Goal: Task Accomplishment & Management: Use online tool/utility

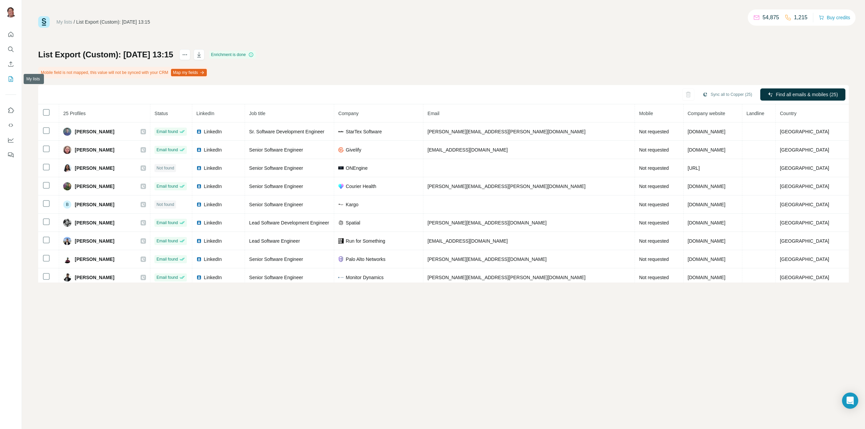
click at [10, 81] on icon "My lists" at bounding box center [10, 79] width 7 height 7
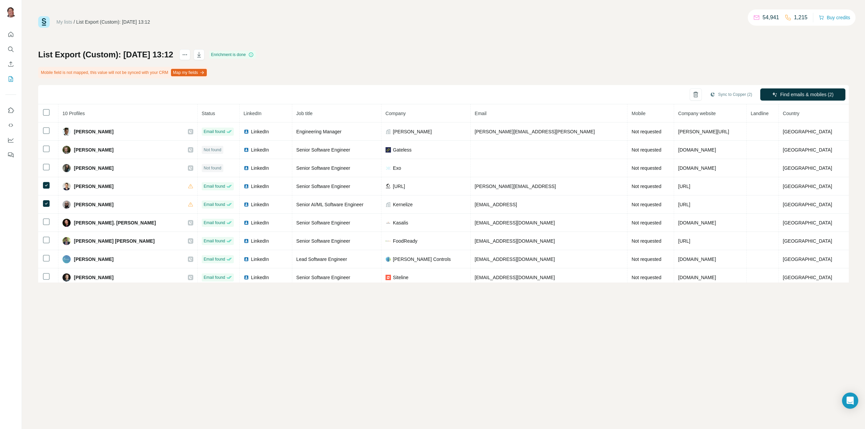
scroll to position [22, 0]
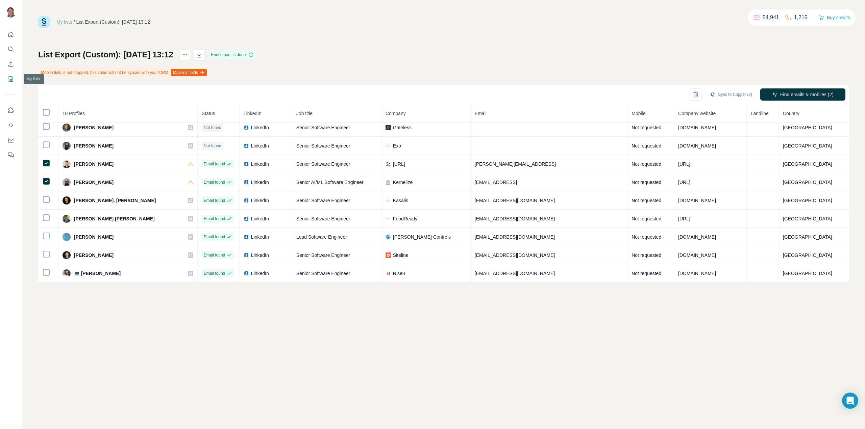
click at [11, 80] on icon "My lists" at bounding box center [11, 78] width 3 height 4
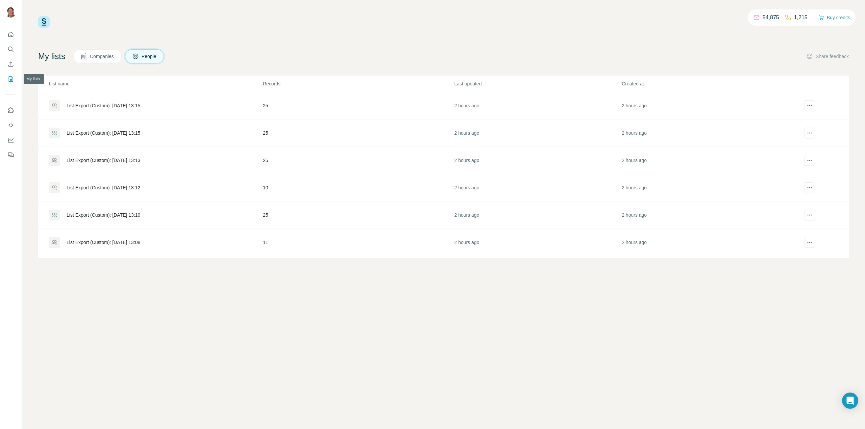
click at [13, 81] on icon "My lists" at bounding box center [11, 78] width 4 height 5
click at [117, 157] on div "List Export (Custom): 27/08/2025 15:17" at bounding box center [104, 160] width 74 height 7
click at [125, 133] on div "List Export (Custom): 27/08/2025 15:19" at bounding box center [104, 133] width 74 height 7
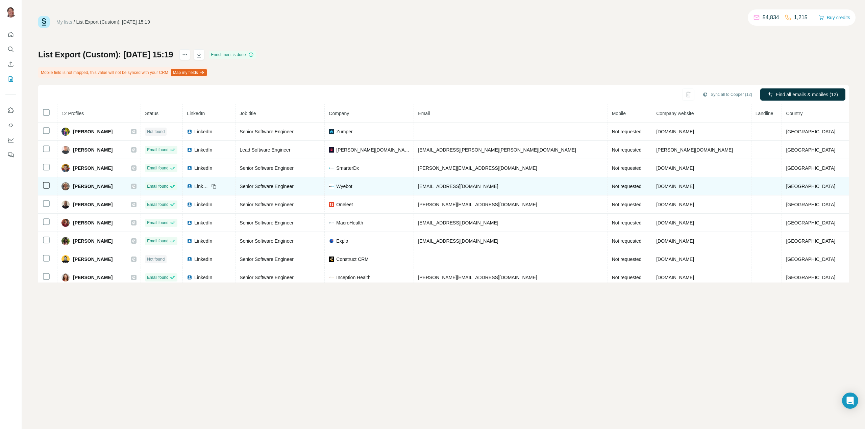
scroll to position [22, 0]
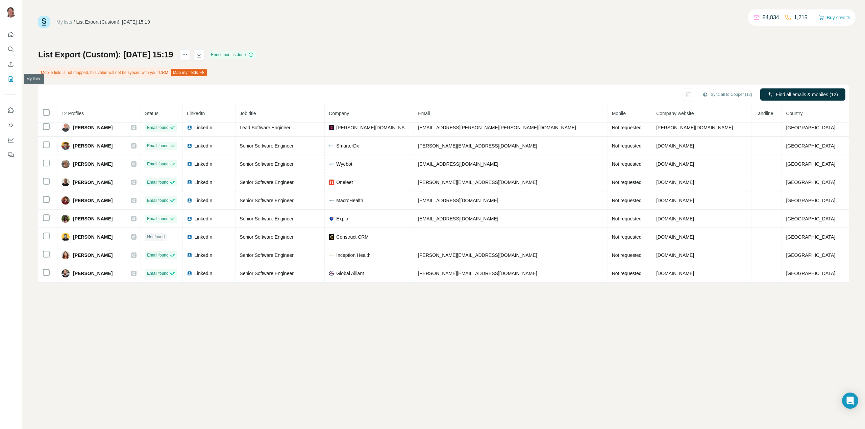
click at [9, 77] on icon "My lists" at bounding box center [10, 79] width 7 height 7
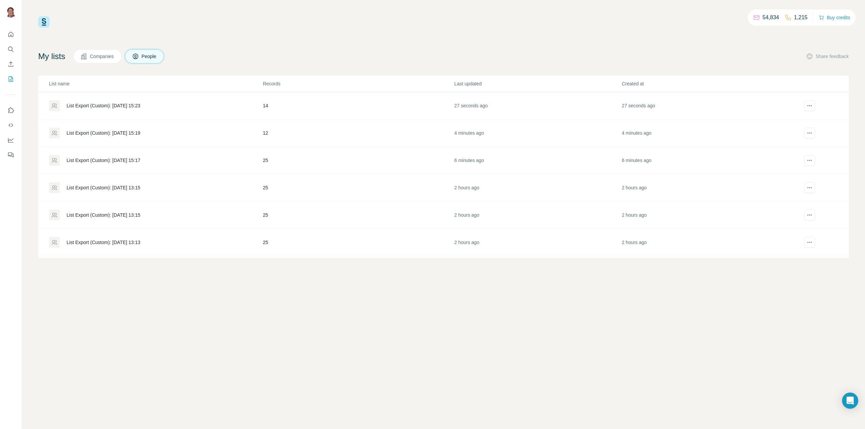
click at [137, 106] on div "List Export (Custom): [DATE] 15:23" at bounding box center [104, 105] width 74 height 7
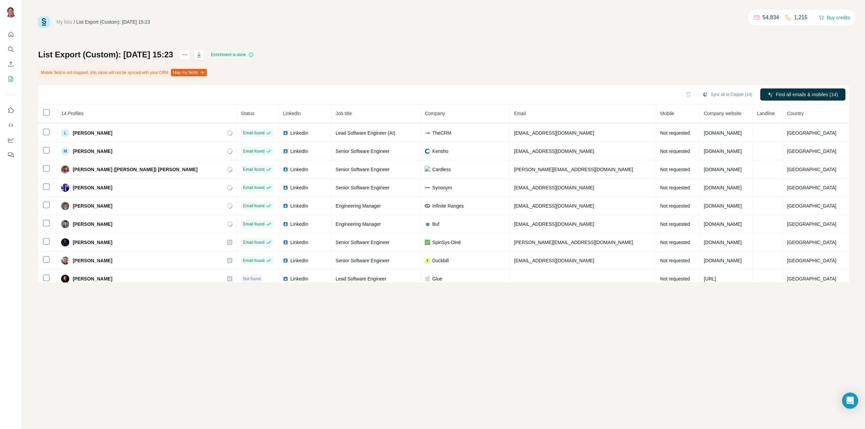
scroll to position [95, 0]
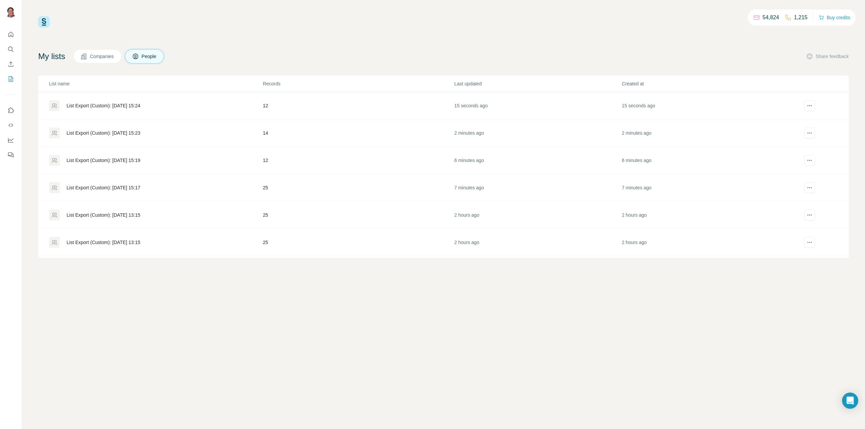
click at [140, 105] on div "List Export (Custom): [DATE] 15:24" at bounding box center [104, 105] width 74 height 7
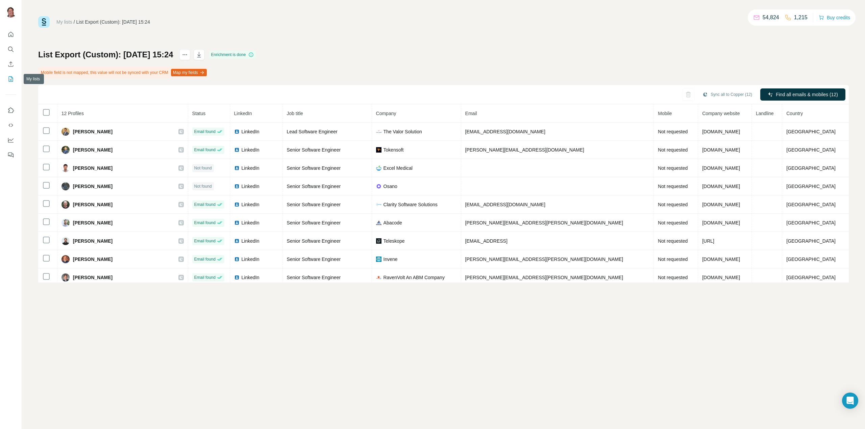
click at [10, 80] on icon "My lists" at bounding box center [10, 79] width 7 height 7
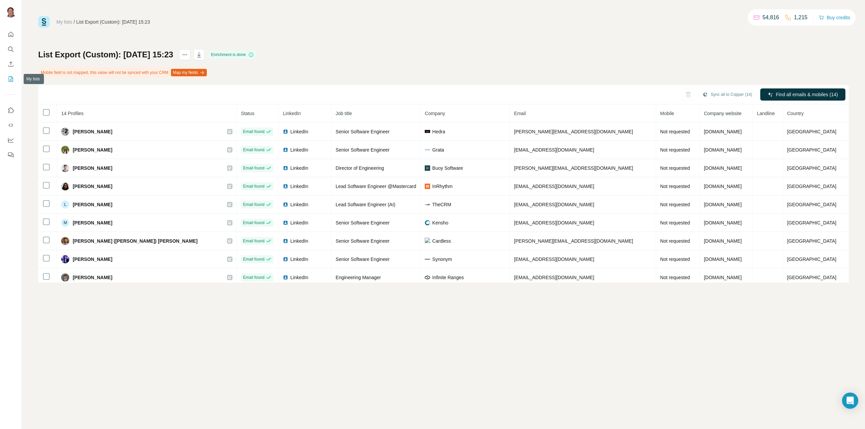
click at [9, 80] on icon "My lists" at bounding box center [10, 79] width 7 height 7
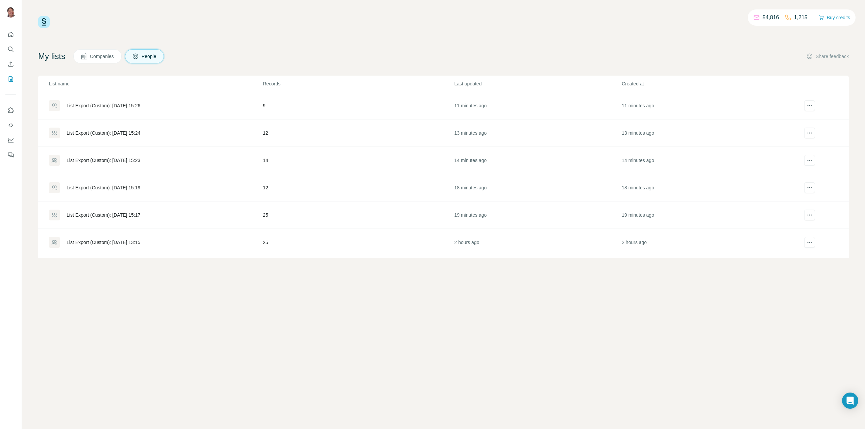
click at [125, 105] on div "List Export (Custom): [DATE] 15:26" at bounding box center [104, 105] width 74 height 7
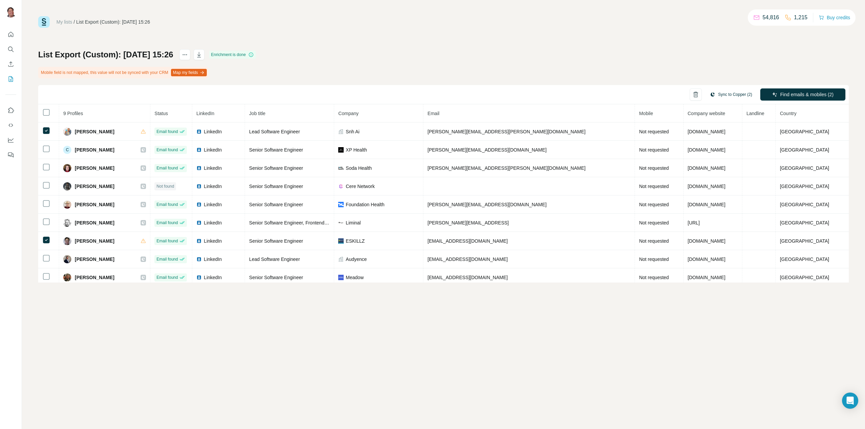
click at [732, 96] on button "Sync to Copper (2)" at bounding box center [731, 95] width 52 height 10
click at [728, 151] on button "Sync to Copper" at bounding box center [717, 154] width 75 height 14
click at [8, 79] on icon "My lists" at bounding box center [10, 79] width 7 height 7
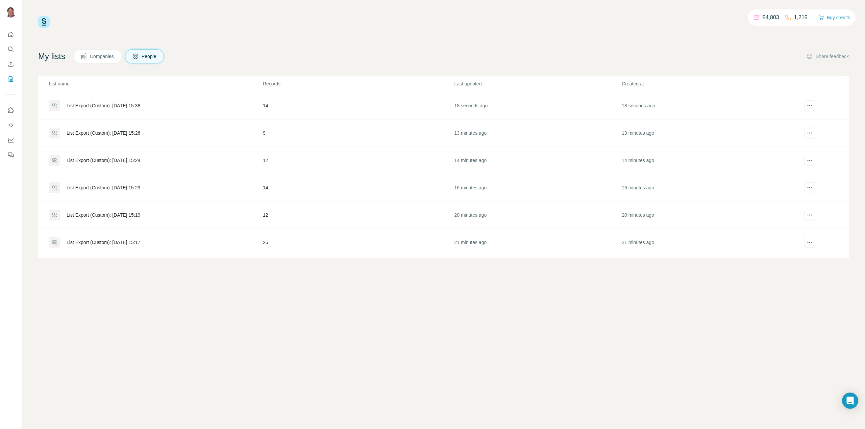
click at [140, 105] on div "List Export (Custom): [DATE] 15:38" at bounding box center [104, 105] width 74 height 7
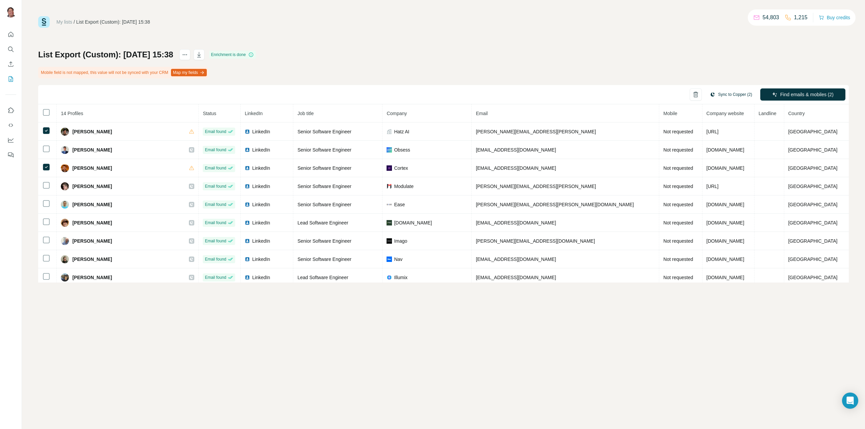
click at [739, 96] on button "Sync to Copper (2)" at bounding box center [731, 95] width 52 height 10
click at [707, 154] on button "Sync to Copper" at bounding box center [717, 154] width 75 height 14
click at [10, 78] on icon "My lists" at bounding box center [10, 79] width 7 height 7
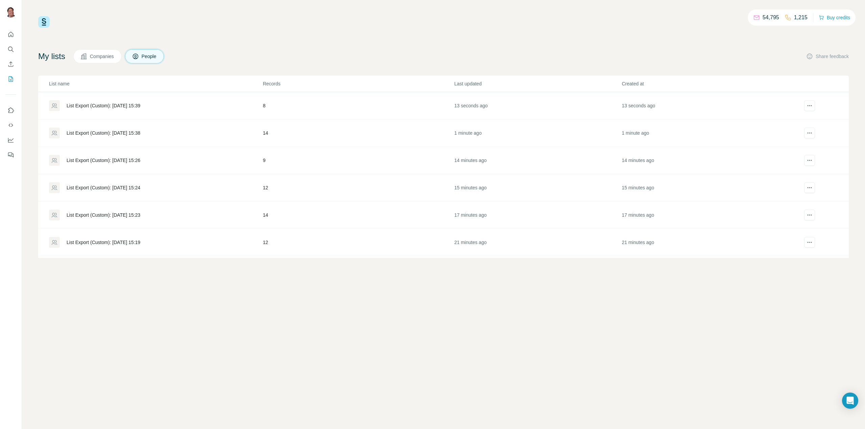
click at [115, 105] on div "List Export (Custom): [DATE] 15:39" at bounding box center [104, 105] width 74 height 7
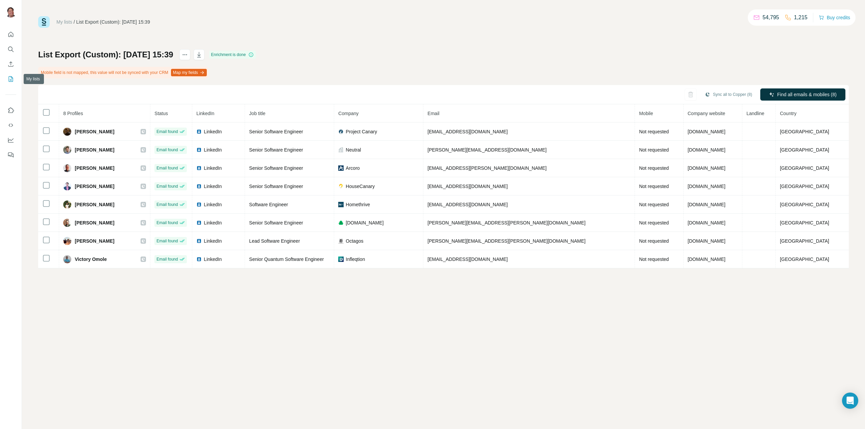
click at [9, 81] on icon "My lists" at bounding box center [11, 78] width 4 height 5
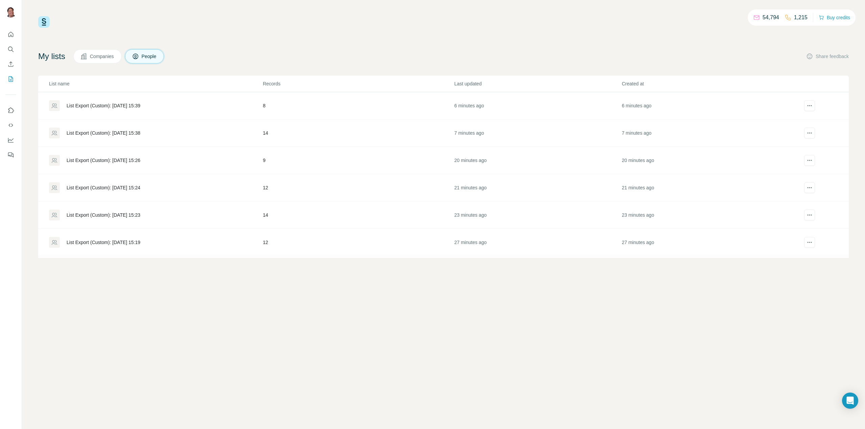
click at [117, 132] on div "List Export (Custom): [DATE] 15:38" at bounding box center [104, 133] width 74 height 7
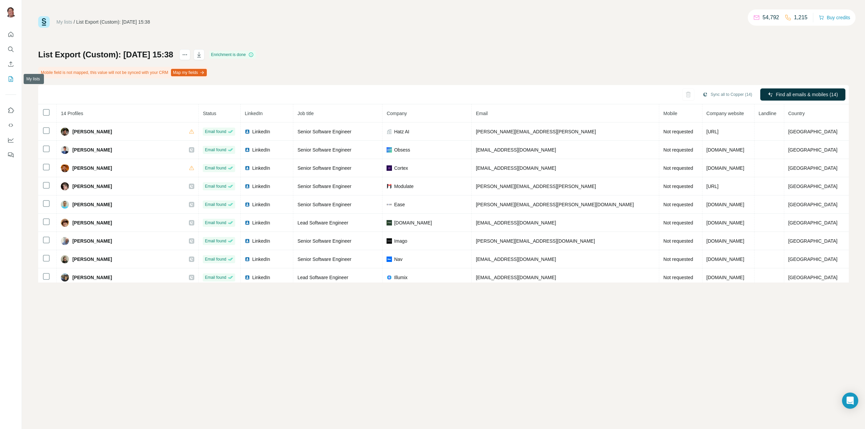
click at [9, 80] on icon "My lists" at bounding box center [11, 78] width 4 height 5
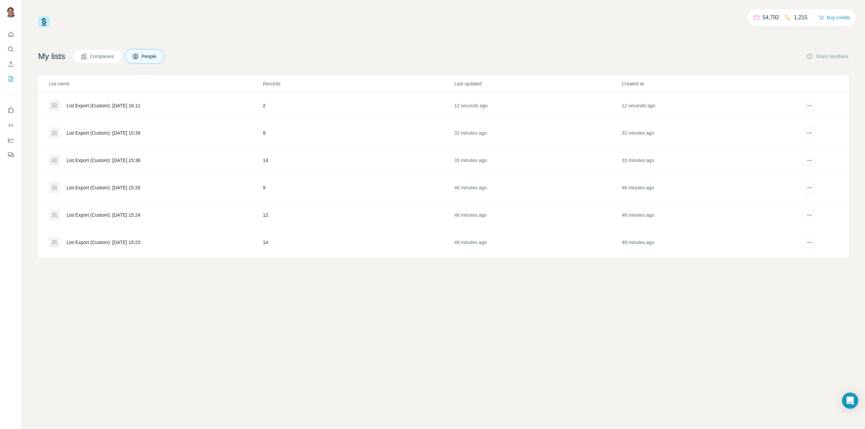
click at [140, 132] on div "List Export (Custom): [DATE] 15:39" at bounding box center [104, 133] width 74 height 7
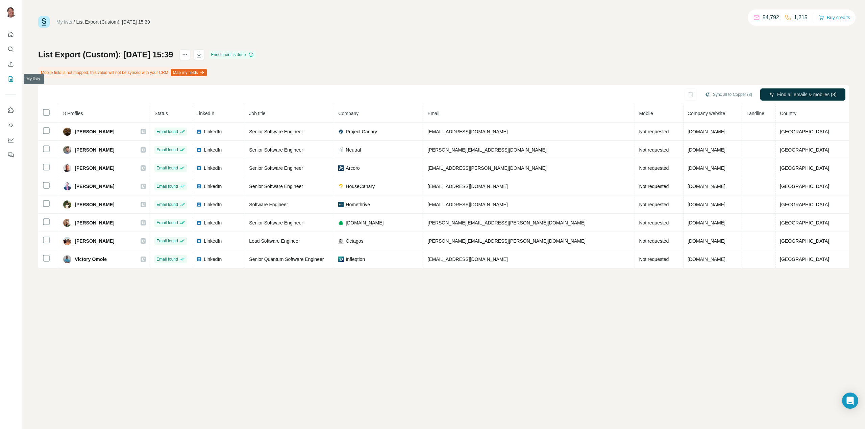
click at [11, 79] on icon "My lists" at bounding box center [11, 78] width 3 height 4
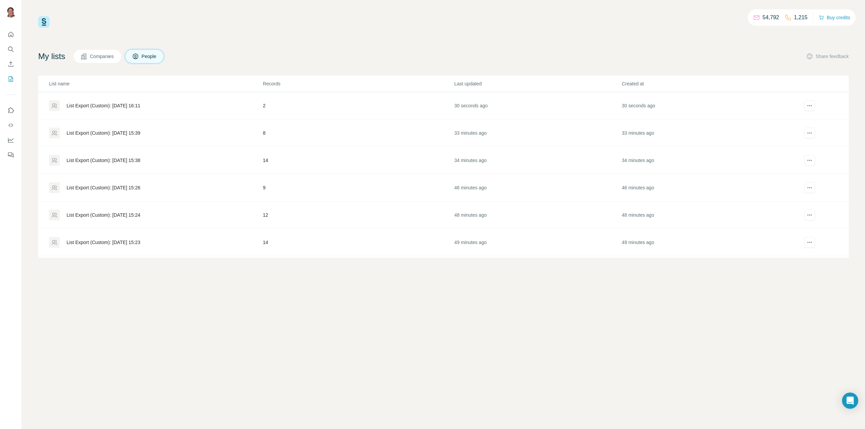
click at [138, 107] on div "List Export (Custom): [DATE] 16:11" at bounding box center [104, 105] width 74 height 7
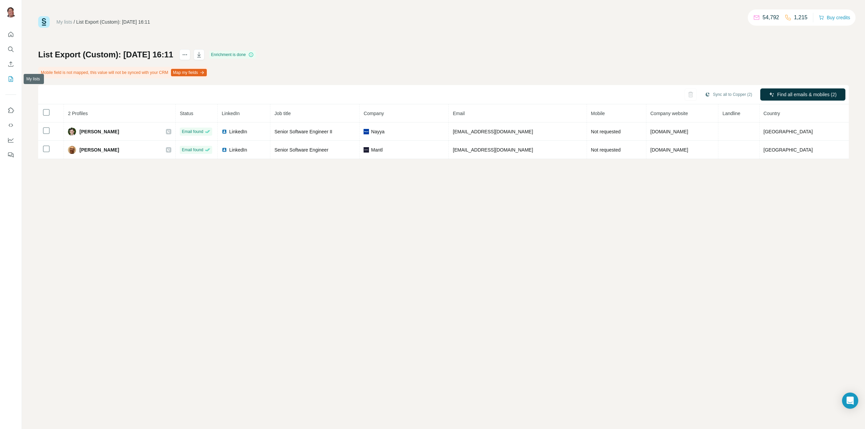
click at [9, 82] on icon "My lists" at bounding box center [10, 79] width 7 height 7
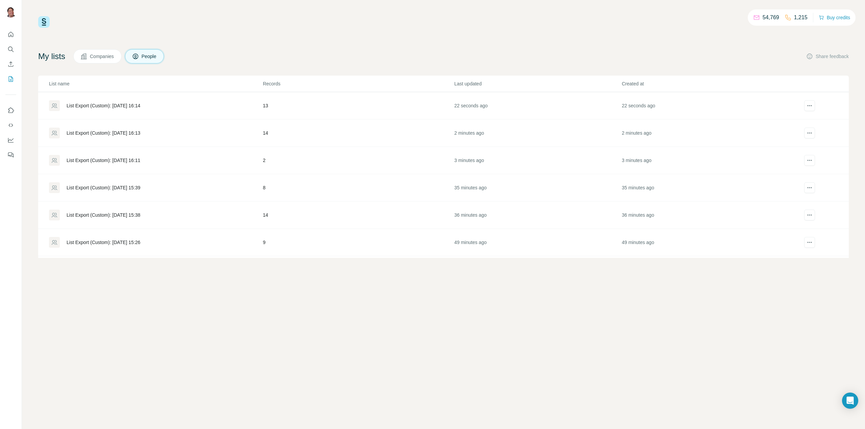
click at [110, 103] on div "List Export (Custom): [DATE] 16:14" at bounding box center [104, 105] width 74 height 7
